Goal: Entertainment & Leisure: Consume media (video, audio)

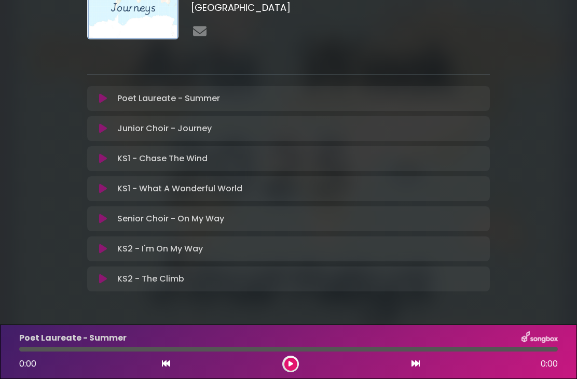
scroll to position [89, 0]
click at [292, 360] on button at bounding box center [290, 364] width 13 height 13
click at [287, 359] on button at bounding box center [290, 364] width 13 height 13
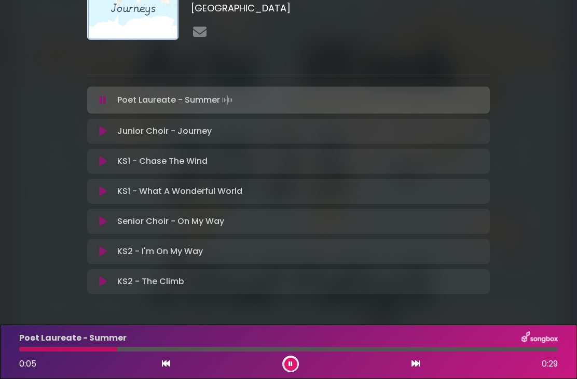
click at [289, 351] on div at bounding box center [288, 349] width 539 height 5
click at [285, 370] on div at bounding box center [290, 364] width 17 height 17
click at [289, 363] on icon at bounding box center [291, 364] width 4 height 6
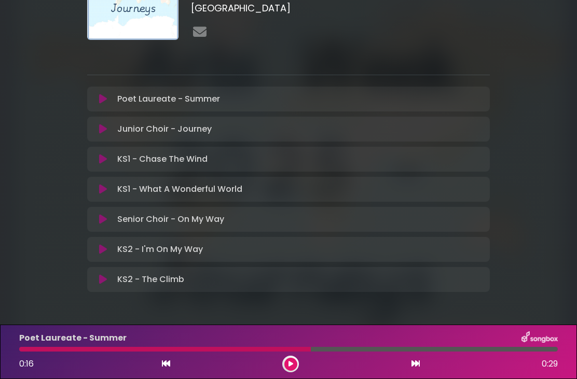
click at [202, 281] on div "KS2 - The Climb Loading Track..." at bounding box center [298, 280] width 371 height 12
click at [197, 280] on div "KS2 - The Climb Loading Track..." at bounding box center [298, 280] width 371 height 12
click at [118, 280] on p "KS2 - The Climb Loading Track..." at bounding box center [150, 280] width 67 height 12
click at [106, 277] on icon at bounding box center [103, 280] width 8 height 10
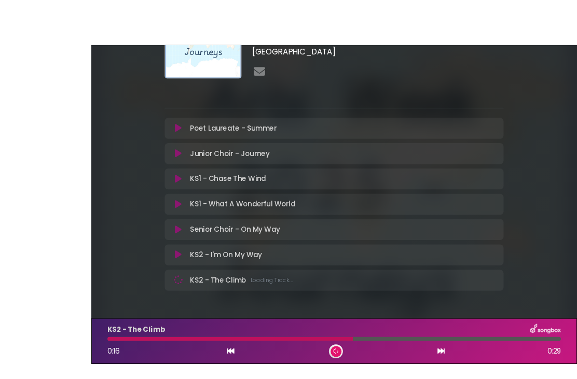
scroll to position [33, 0]
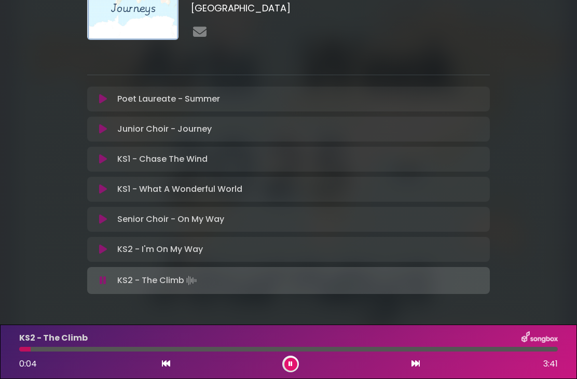
click at [49, 350] on div at bounding box center [288, 349] width 539 height 5
click at [288, 362] on button at bounding box center [290, 364] width 13 height 13
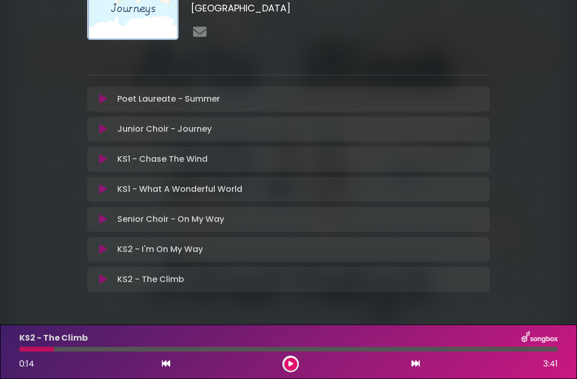
click at [289, 213] on div "Senior Choir - On My Way Loading Track..." at bounding box center [298, 219] width 371 height 12
click at [286, 213] on div "Senior Choir - On My Way Loading Track..." at bounding box center [298, 219] width 371 height 12
click at [244, 213] on div "Senior Choir - On My Way Loading Track..." at bounding box center [298, 219] width 371 height 12
click at [247, 207] on div "Senior Choir - On My Way Loading Track..." at bounding box center [288, 219] width 403 height 25
click at [239, 207] on div "Senior Choir - On My Way Loading Track..." at bounding box center [288, 219] width 403 height 25
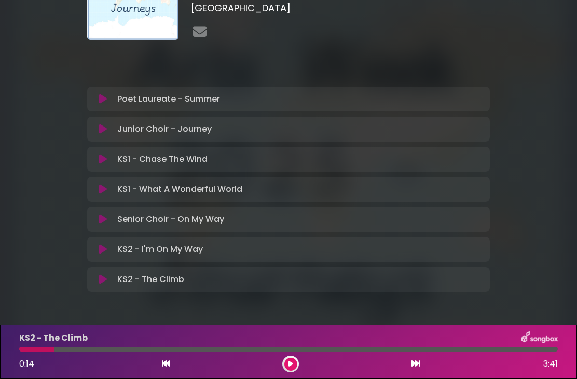
click at [242, 213] on div "Senior Choir - On My Way Loading Track..." at bounding box center [298, 219] width 371 height 12
click at [293, 363] on button at bounding box center [290, 364] width 13 height 13
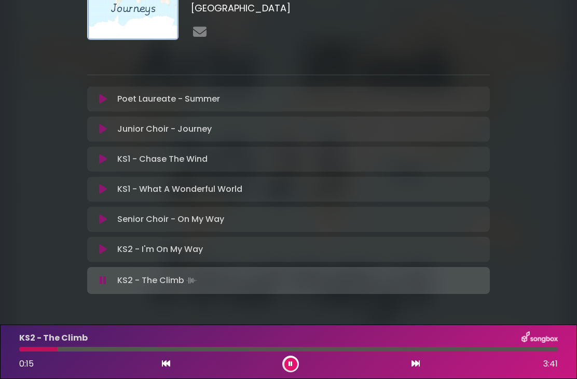
click at [256, 207] on div "Senior Choir - On My Way Loading Track..." at bounding box center [288, 219] width 403 height 25
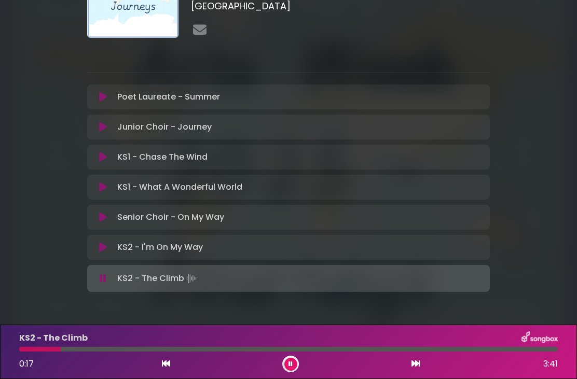
click at [107, 212] on button at bounding box center [103, 217] width 20 height 10
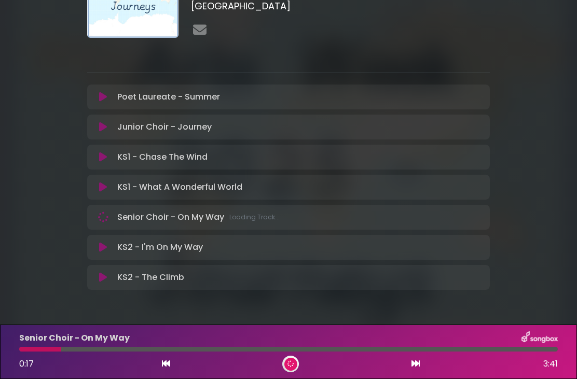
scroll to position [89, 0]
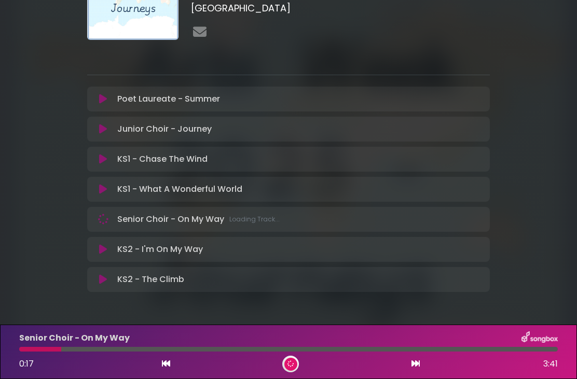
click at [94, 207] on div "Senior Choir - On My Way Loading Track..." at bounding box center [288, 219] width 403 height 25
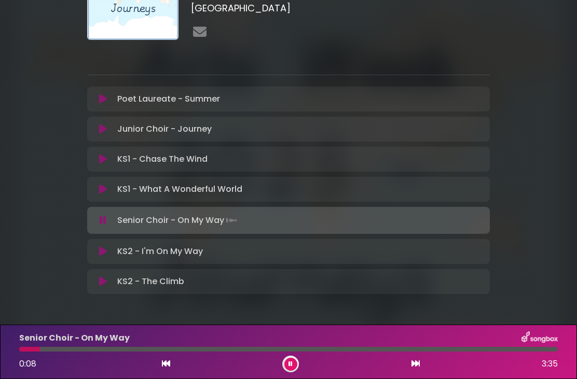
click at [290, 359] on button at bounding box center [290, 364] width 13 height 13
